Goal: Navigation & Orientation: Find specific page/section

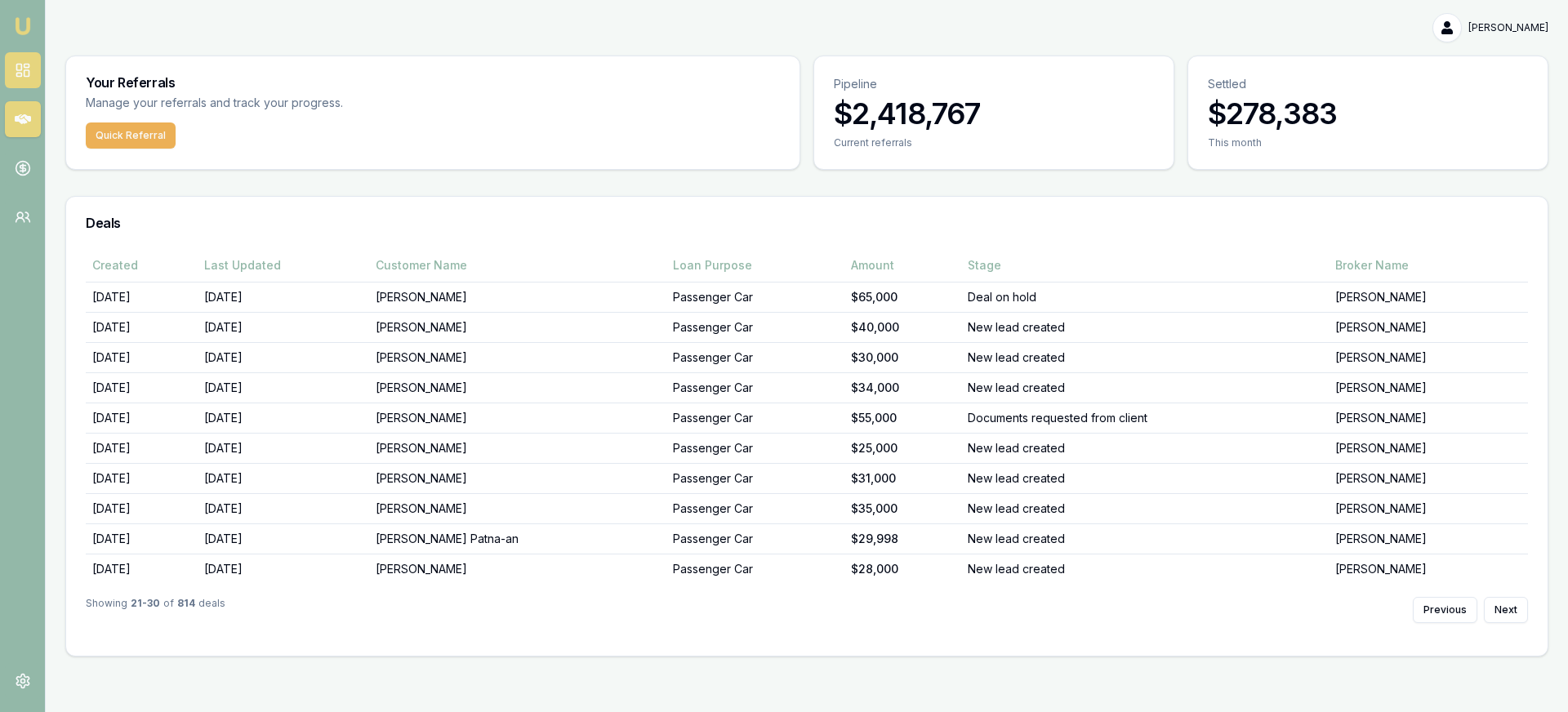
click at [36, 73] on link at bounding box center [23, 70] width 36 height 36
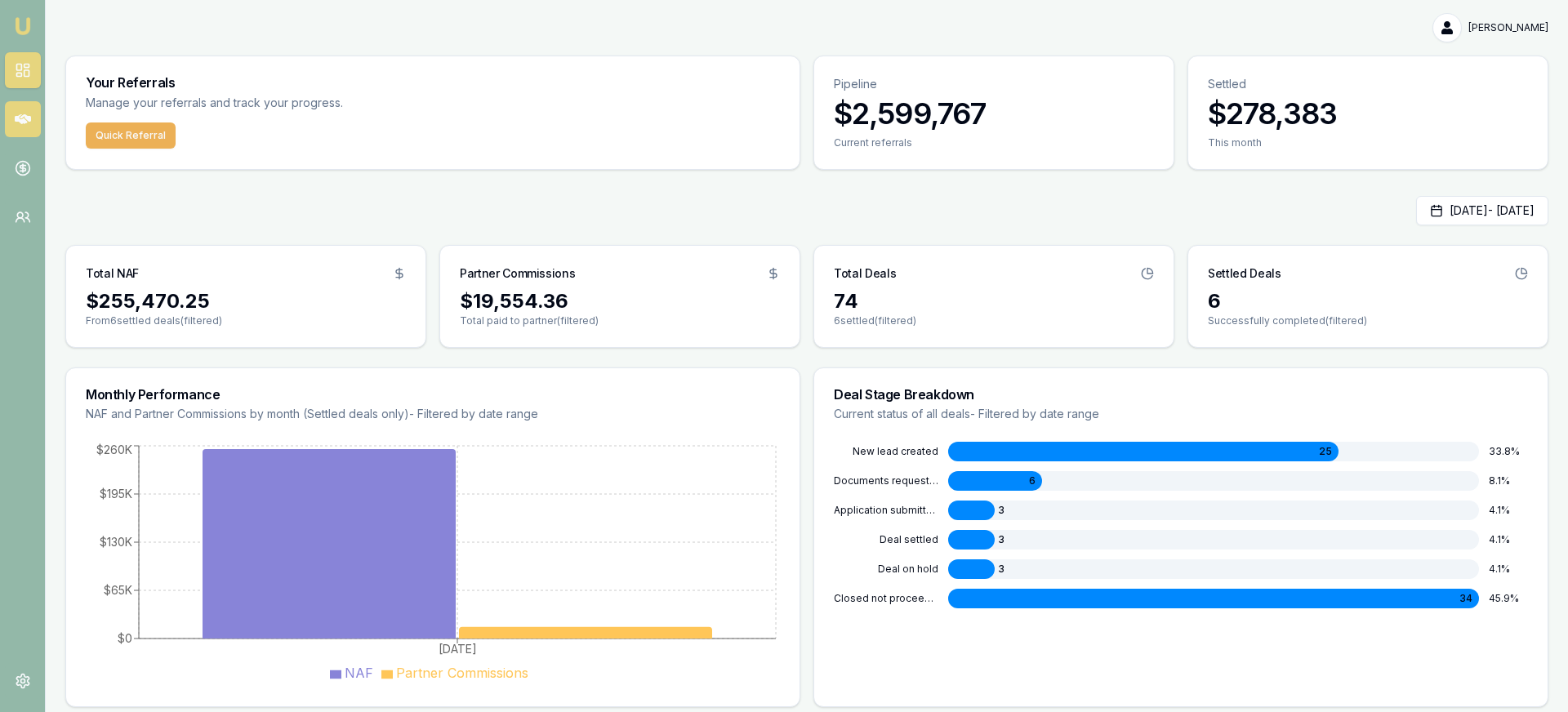
click at [18, 132] on link at bounding box center [23, 119] width 36 height 36
